Goal: Information Seeking & Learning: Learn about a topic

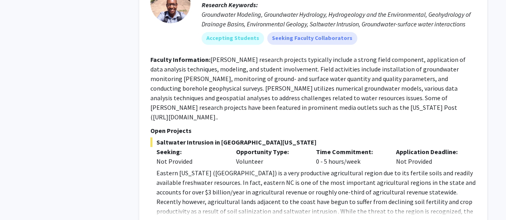
scroll to position [1749, 0]
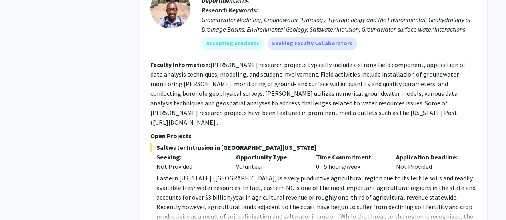
click at [179, 193] on p "Eastern [US_STATE] ([GEOGRAPHIC_DATA]) is a very productive agricultural region…" at bounding box center [315, 211] width 319 height 77
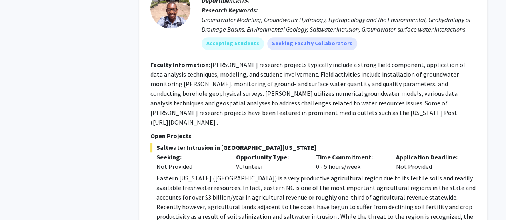
click at [446, 152] on div "Application Deadline: Not Provided" at bounding box center [430, 161] width 80 height 19
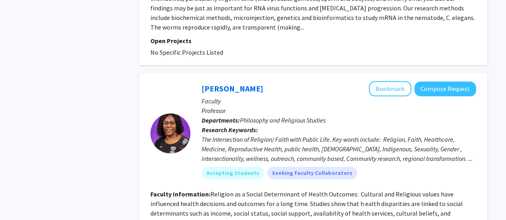
scroll to position [3554, 0]
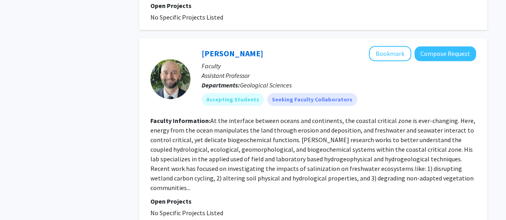
scroll to position [1915, 0]
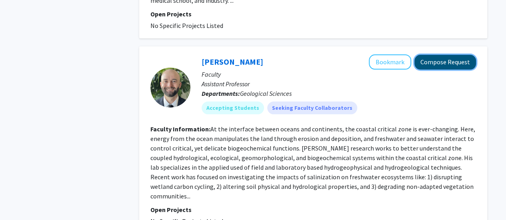
click at [443, 55] on button "Compose Request" at bounding box center [445, 62] width 62 height 15
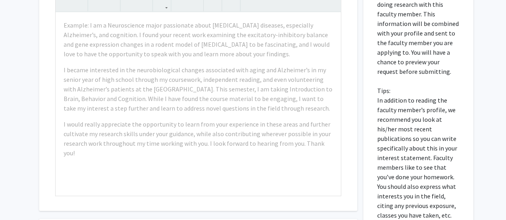
scroll to position [268, 0]
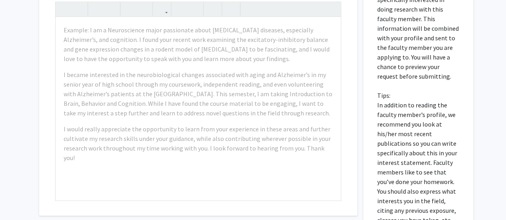
click at [1, 44] on div "All Requests Request for [PERSON_NAME] Request for [PERSON_NAME] Departments: G…" at bounding box center [253, 55] width 506 height 588
click at [2, 40] on div "All Requests Request for [PERSON_NAME] Request for [PERSON_NAME] Departments: G…" at bounding box center [253, 55] width 506 height 588
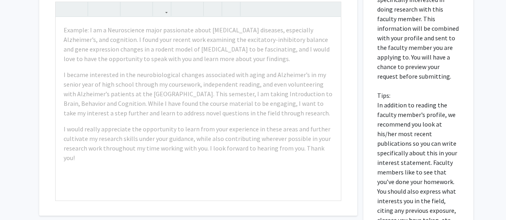
click at [2, 40] on div "All Requests Request for [PERSON_NAME] Request for [PERSON_NAME] Departments: G…" at bounding box center [253, 55] width 506 height 588
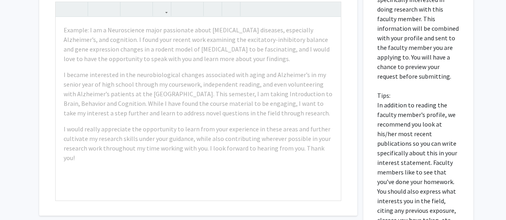
click at [18, 40] on div "All Requests Request for [PERSON_NAME] Request for [PERSON_NAME] Departments: G…" at bounding box center [253, 55] width 506 height 588
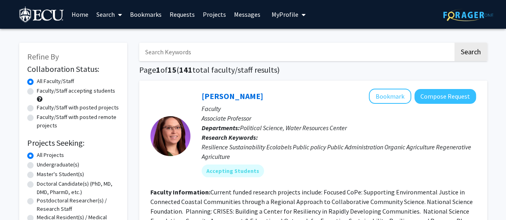
click at [179, 52] on input "Search Keywords" at bounding box center [296, 52] width 314 height 18
type input "sirianni"
click at [454, 43] on button "Search" at bounding box center [470, 52] width 33 height 18
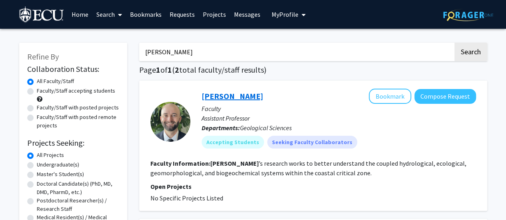
click at [211, 96] on link "[PERSON_NAME]" at bounding box center [232, 96] width 62 height 10
click at [238, 100] on link "[PERSON_NAME]" at bounding box center [232, 96] width 62 height 10
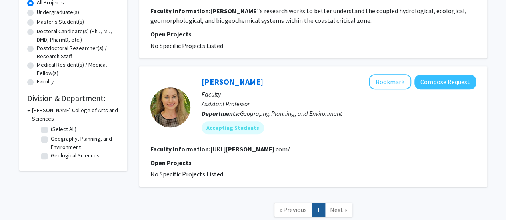
scroll to position [157, 0]
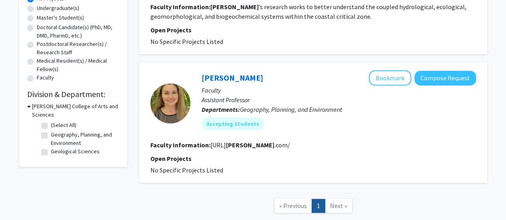
click at [42, 9] on label "Undergraduate(s)" at bounding box center [58, 8] width 42 height 8
click at [42, 9] on input "Undergraduate(s)" at bounding box center [39, 6] width 5 height 5
radio input "true"
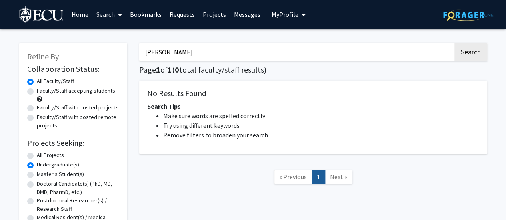
click at [206, 59] on input "sirianni" at bounding box center [296, 52] width 314 height 18
drag, startPoint x: 205, startPoint y: 60, endPoint x: 124, endPoint y: 44, distance: 82.1
click at [124, 44] on div "Refine By Collaboration Status: Collaboration Status All Faculty/Staff Collabor…" at bounding box center [253, 155] width 480 height 241
click at [454, 43] on button "Search" at bounding box center [470, 52] width 33 height 18
radio input "true"
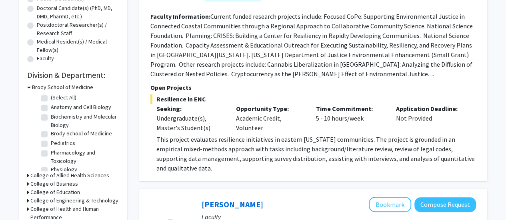
scroll to position [84, 0]
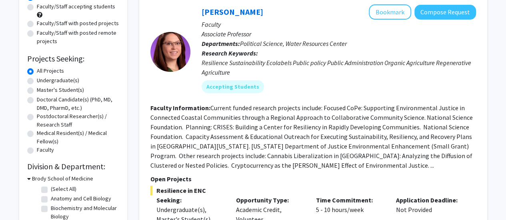
click at [37, 79] on label "Undergraduate(s)" at bounding box center [58, 80] width 42 height 8
click at [37, 79] on input "Undergraduate(s)" at bounding box center [39, 78] width 5 height 5
radio input "true"
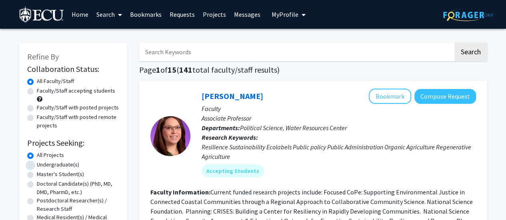
radio input "false"
radio input "true"
type input "sirianni"
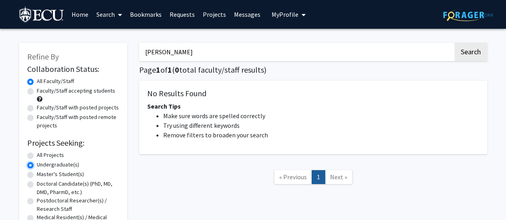
radio input "true"
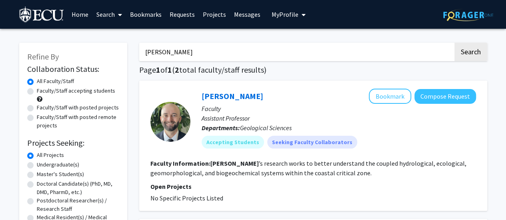
drag, startPoint x: 133, startPoint y: 0, endPoint x: 267, endPoint y: 94, distance: 163.4
click at [267, 94] on div "Matt Sirianni Bookmark Compose Request" at bounding box center [338, 96] width 274 height 15
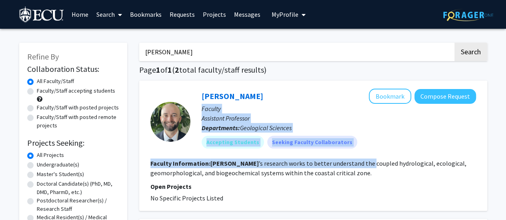
drag, startPoint x: 298, startPoint y: 96, endPoint x: 345, endPoint y: 165, distance: 84.0
click at [345, 165] on fg-search-faculty "Matt Sirianni Bookmark Compose Request Faculty Assistant Professor Departments:…" at bounding box center [312, 146] width 325 height 114
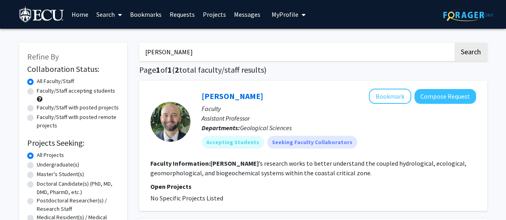
click at [377, 179] on fg-search-faculty "Matt Sirianni Bookmark Compose Request Faculty Assistant Professor Departments:…" at bounding box center [312, 146] width 325 height 114
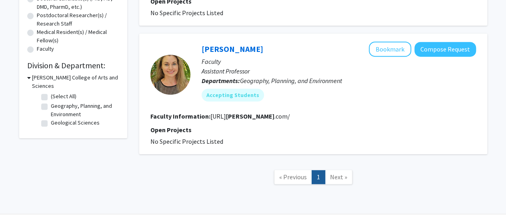
scroll to position [179, 0]
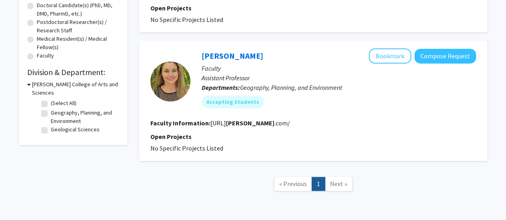
click at [51, 133] on label "Geological Sciences" at bounding box center [75, 129] width 49 height 8
click at [51, 131] on input "Geological Sciences" at bounding box center [53, 127] width 5 height 5
checkbox input "true"
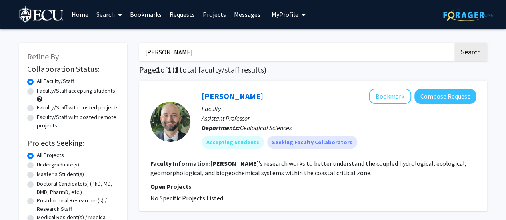
drag, startPoint x: 257, startPoint y: 61, endPoint x: 185, endPoint y: 46, distance: 73.2
click at [185, 46] on div "sirianni Search Page 1 of 1 ( 1 total faculty/staff results) Matt Sirianni Book…" at bounding box center [313, 166] width 360 height 263
drag, startPoint x: 185, startPoint y: 46, endPoint x: 147, endPoint y: 48, distance: 38.0
click at [147, 48] on input "sirianni" at bounding box center [296, 52] width 314 height 18
type input "s"
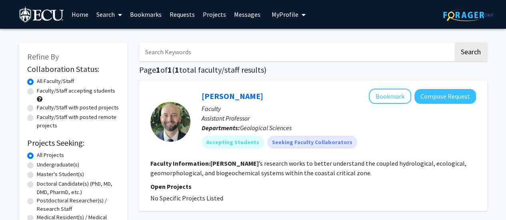
click at [454, 43] on button "Search" at bounding box center [470, 52] width 33 height 18
checkbox input "false"
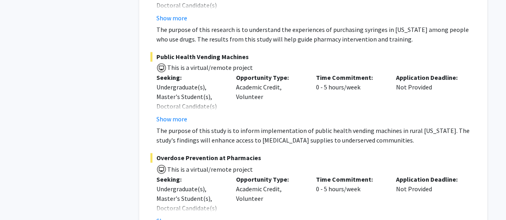
scroll to position [272, 0]
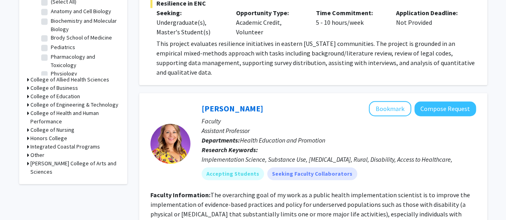
click at [27, 163] on icon at bounding box center [28, 163] width 2 height 8
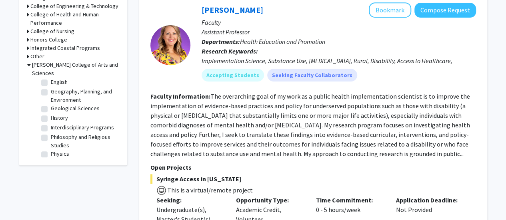
scroll to position [75, 0]
click at [51, 111] on label "Geological Sciences" at bounding box center [75, 109] width 49 height 8
click at [51, 110] on input "Geological Sciences" at bounding box center [53, 107] width 5 height 5
checkbox input "true"
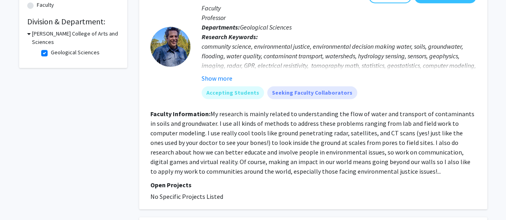
scroll to position [228, 0]
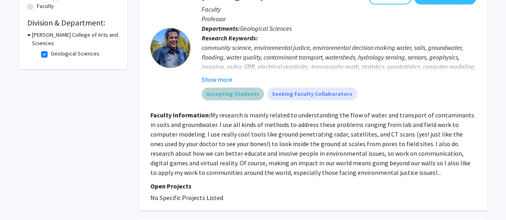
click at [225, 94] on mat-chip "Accepting Students" at bounding box center [232, 94] width 62 height 13
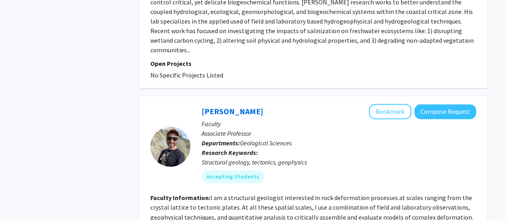
scroll to position [455, 0]
